Goal: Task Accomplishment & Management: Manage account settings

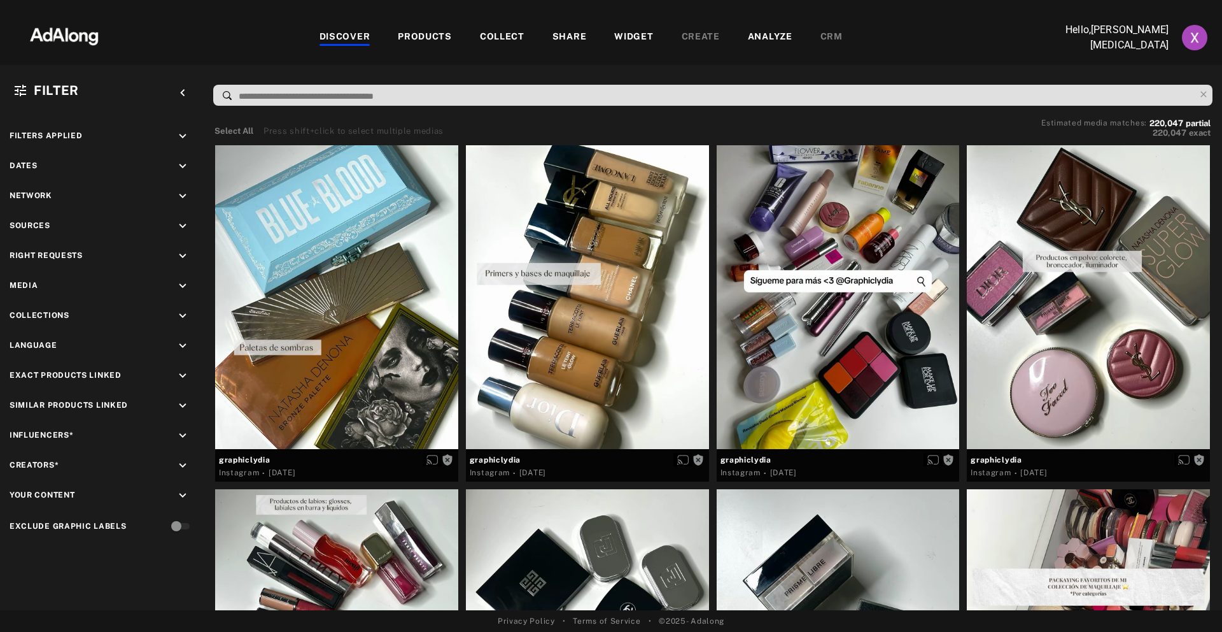
click at [1190, 38] on img "Account settings" at bounding box center [1194, 37] width 25 height 25
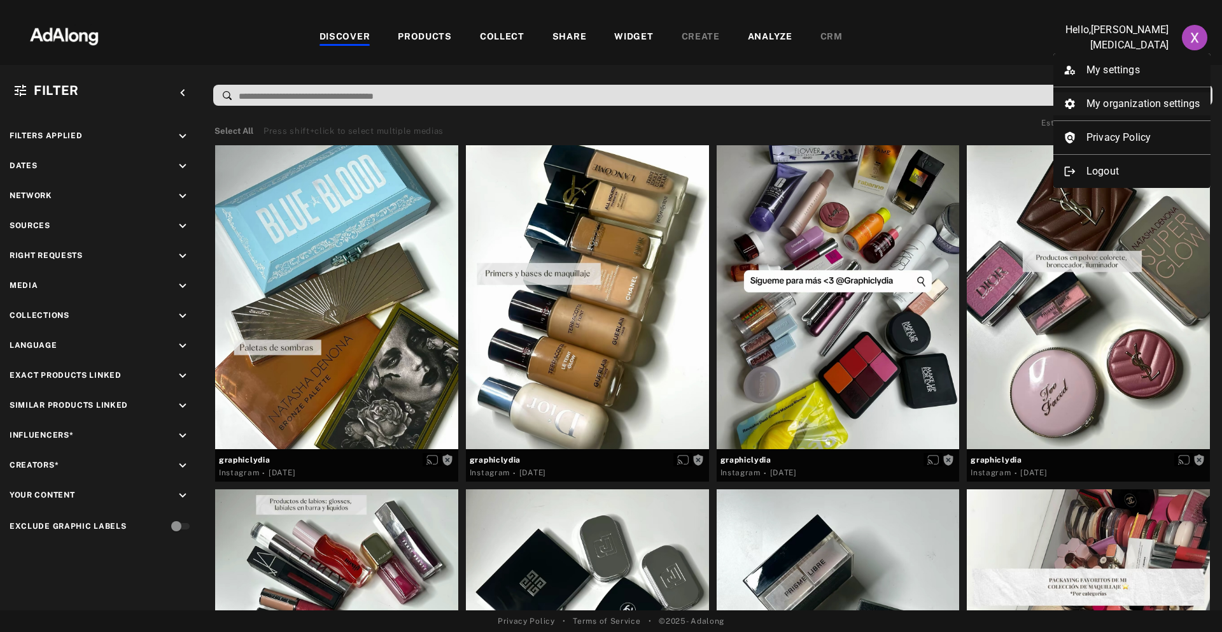
click at [1138, 102] on li "My organization settings" at bounding box center [1132, 103] width 157 height 23
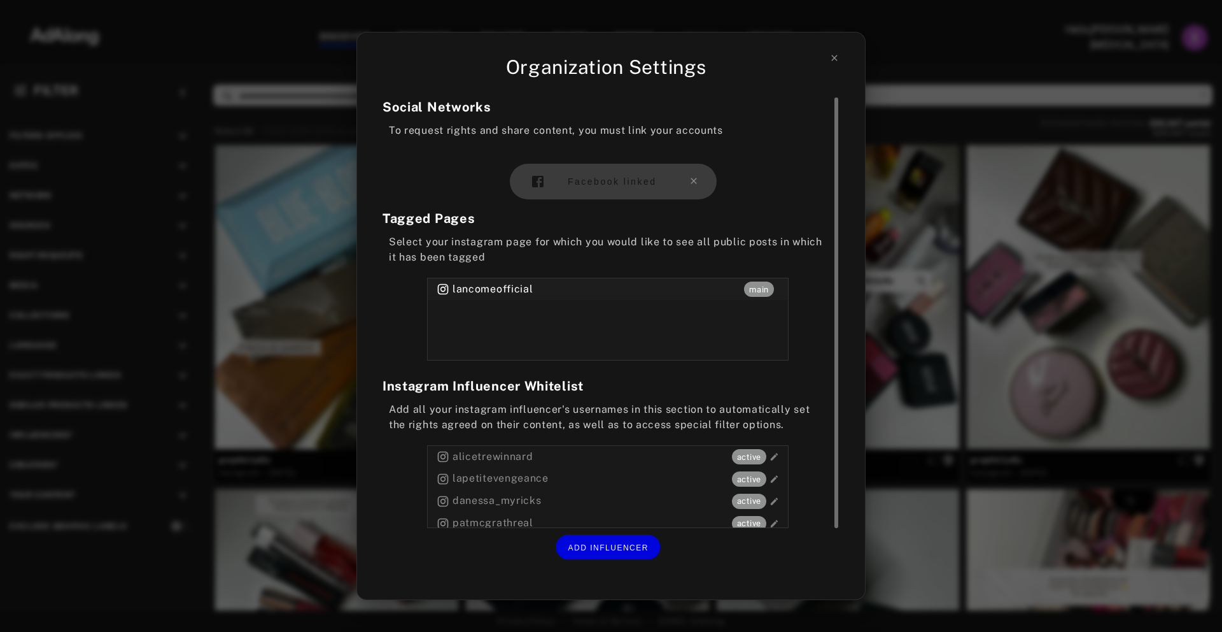
click at [611, 174] on div "Facebook linked" at bounding box center [613, 182] width 207 height 36
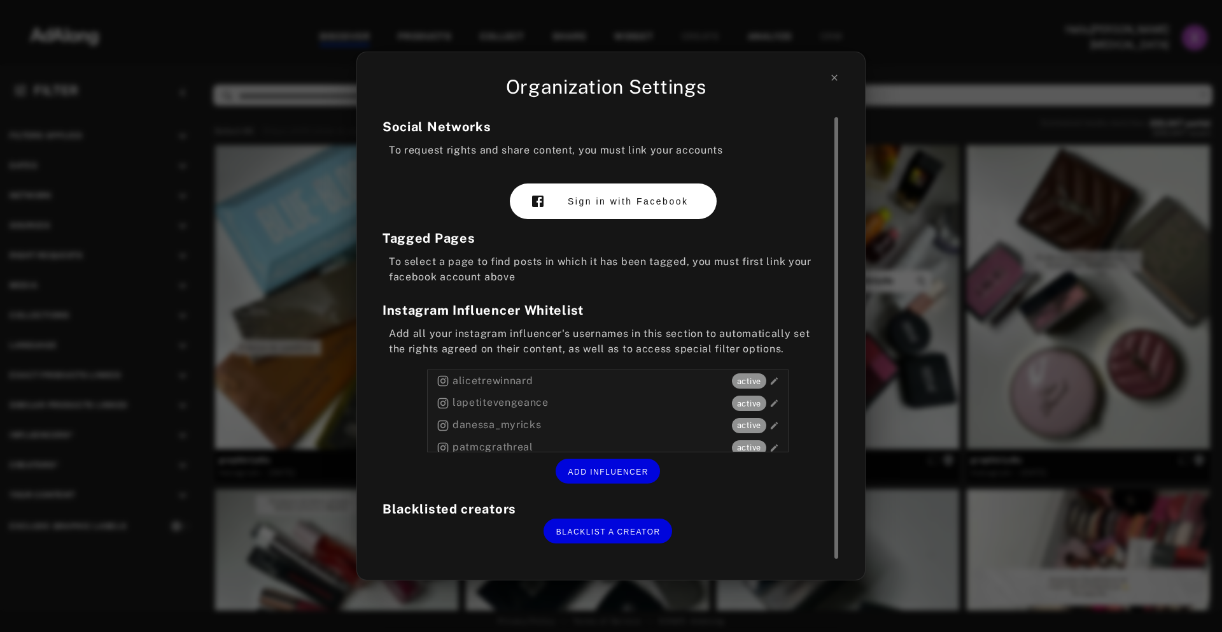
click at [646, 199] on span "Sign in with Facebook" at bounding box center [628, 201] width 120 height 10
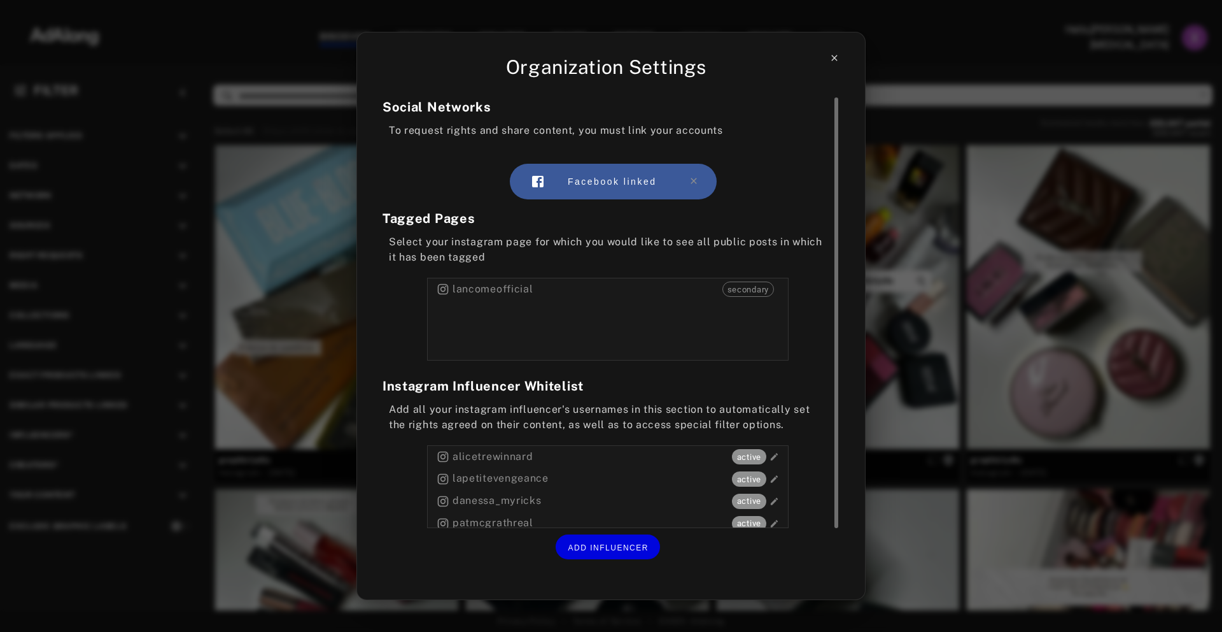
click at [834, 59] on icon at bounding box center [835, 58] width 10 height 10
